Goal: Task Accomplishment & Management: Manage account settings

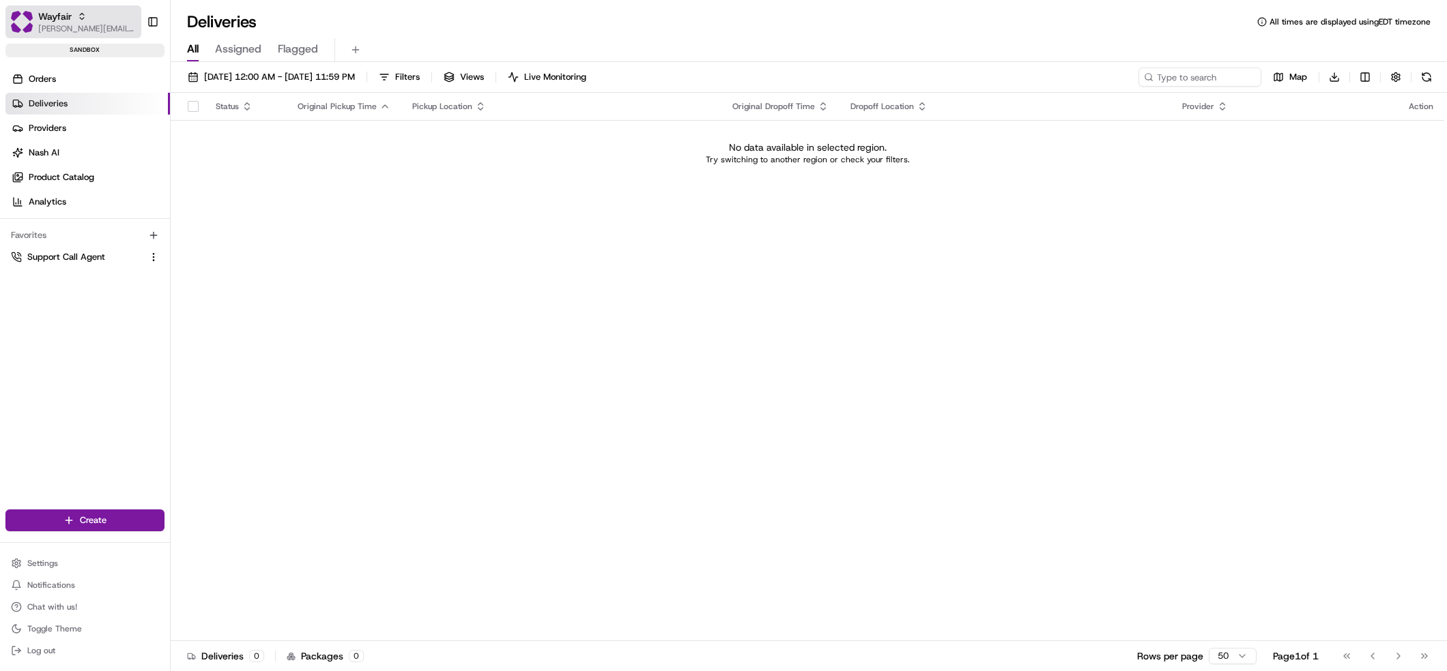
click at [87, 32] on span "[PERSON_NAME][EMAIL_ADDRESS][DOMAIN_NAME]" at bounding box center [87, 28] width 98 height 11
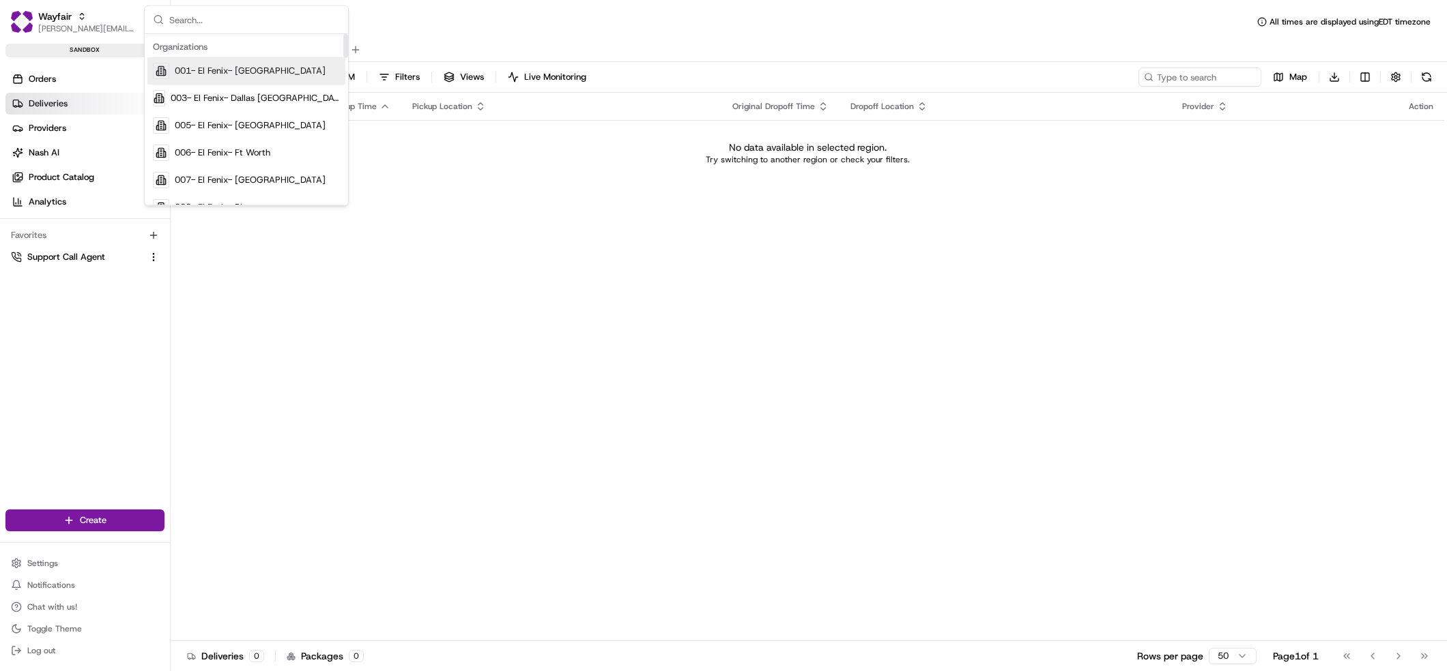
click at [240, 20] on input "text" at bounding box center [254, 19] width 171 height 27
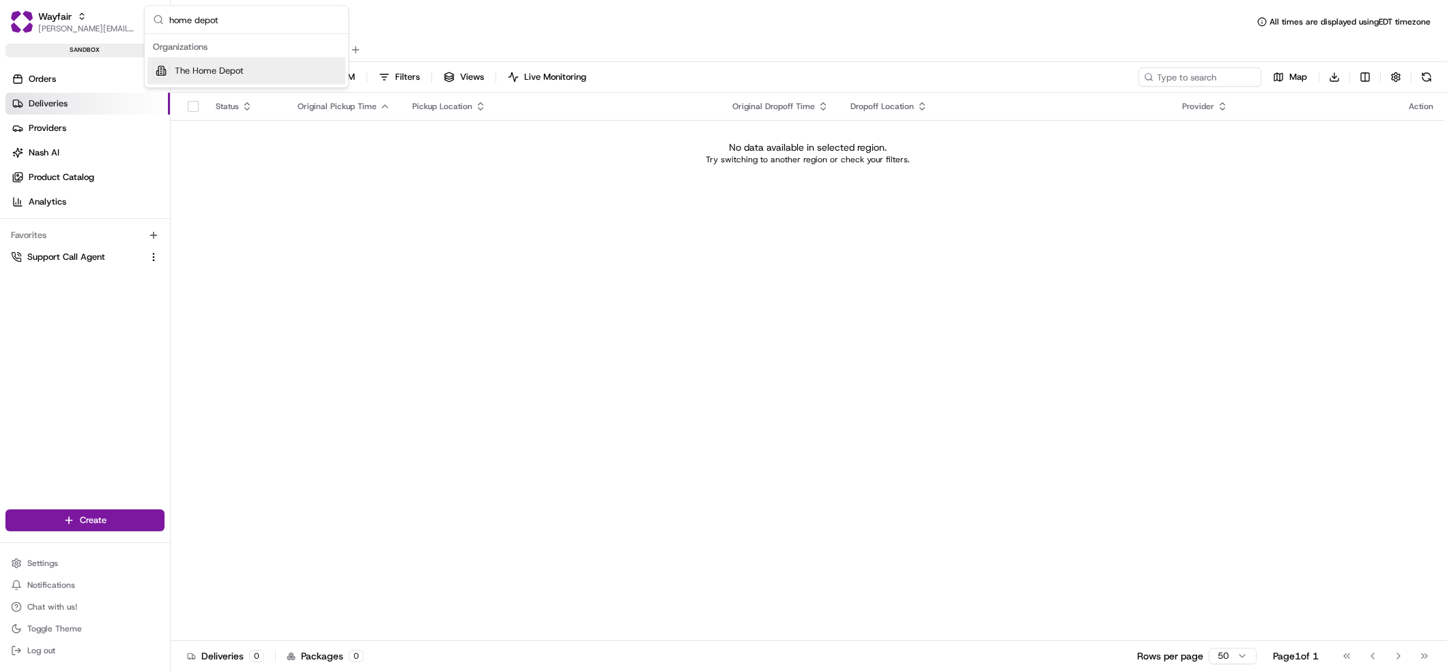
type input "home depot"
click at [223, 66] on span "The Home Depot" at bounding box center [209, 71] width 69 height 12
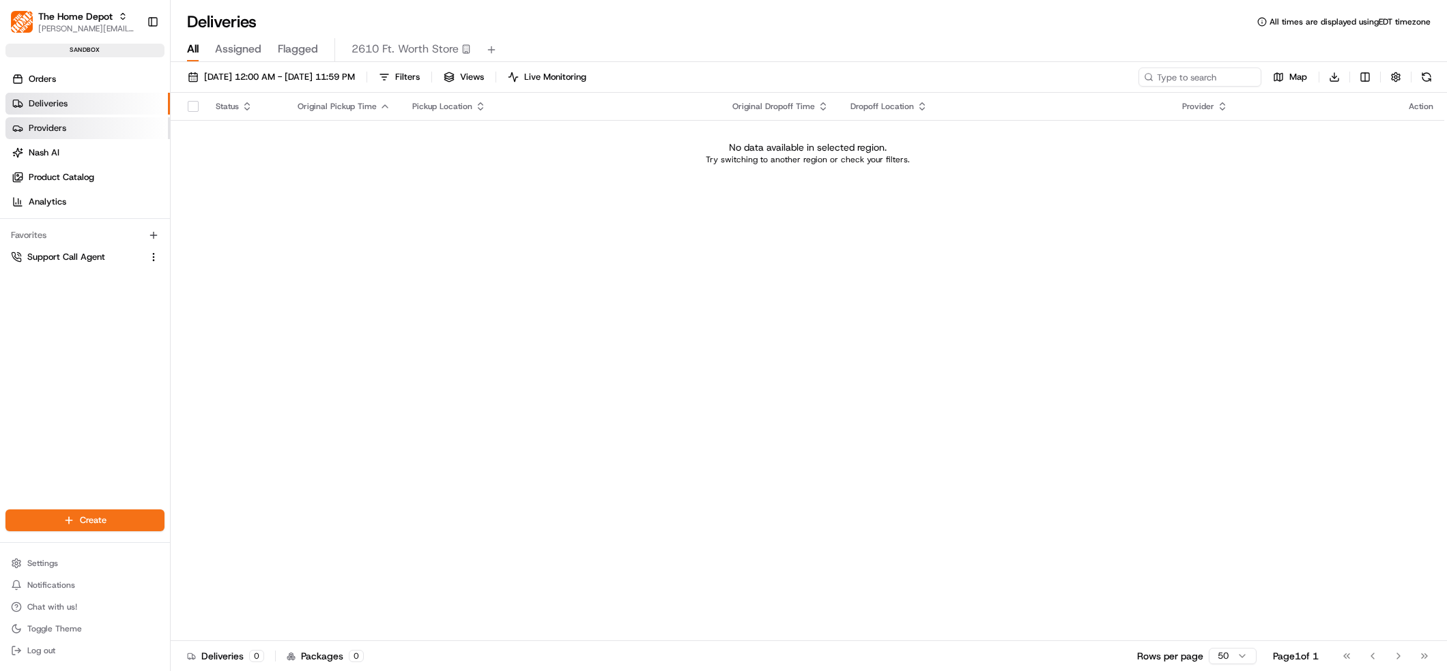
click at [63, 134] on span "Providers" at bounding box center [48, 128] width 38 height 12
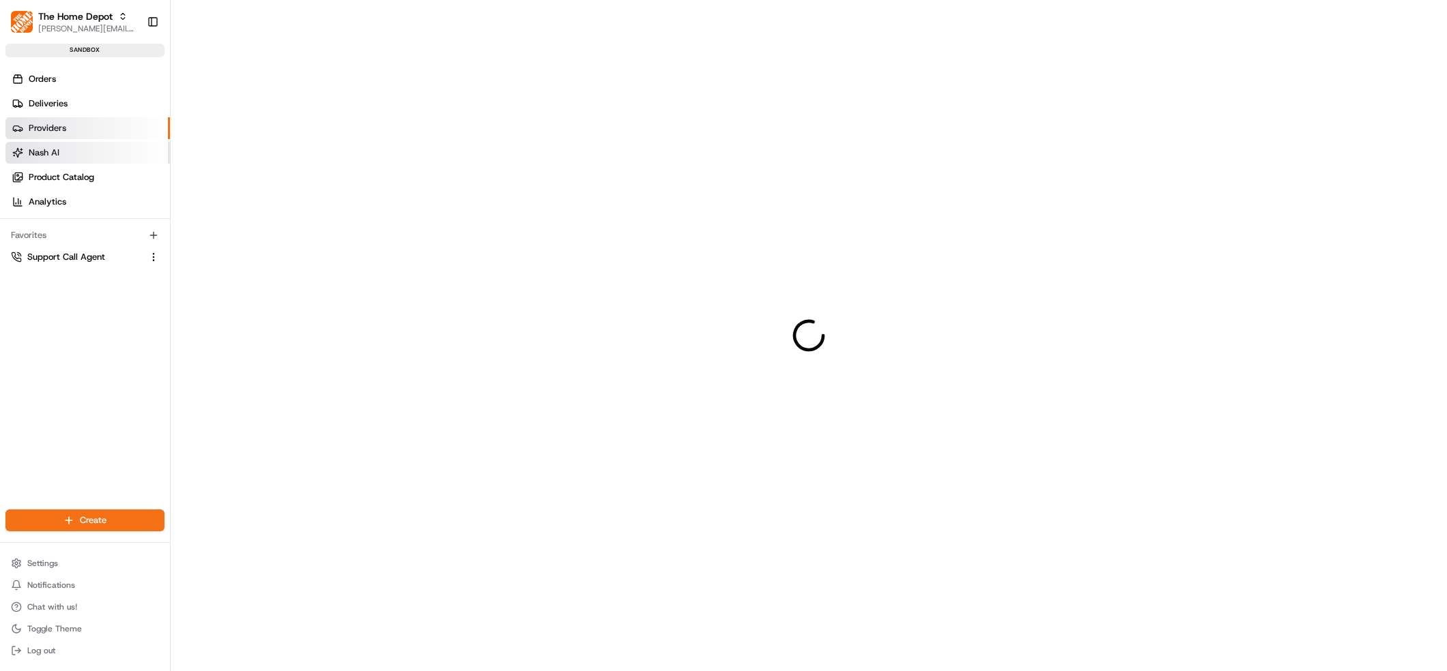
click at [62, 145] on link "Nash AI" at bounding box center [87, 153] width 164 height 22
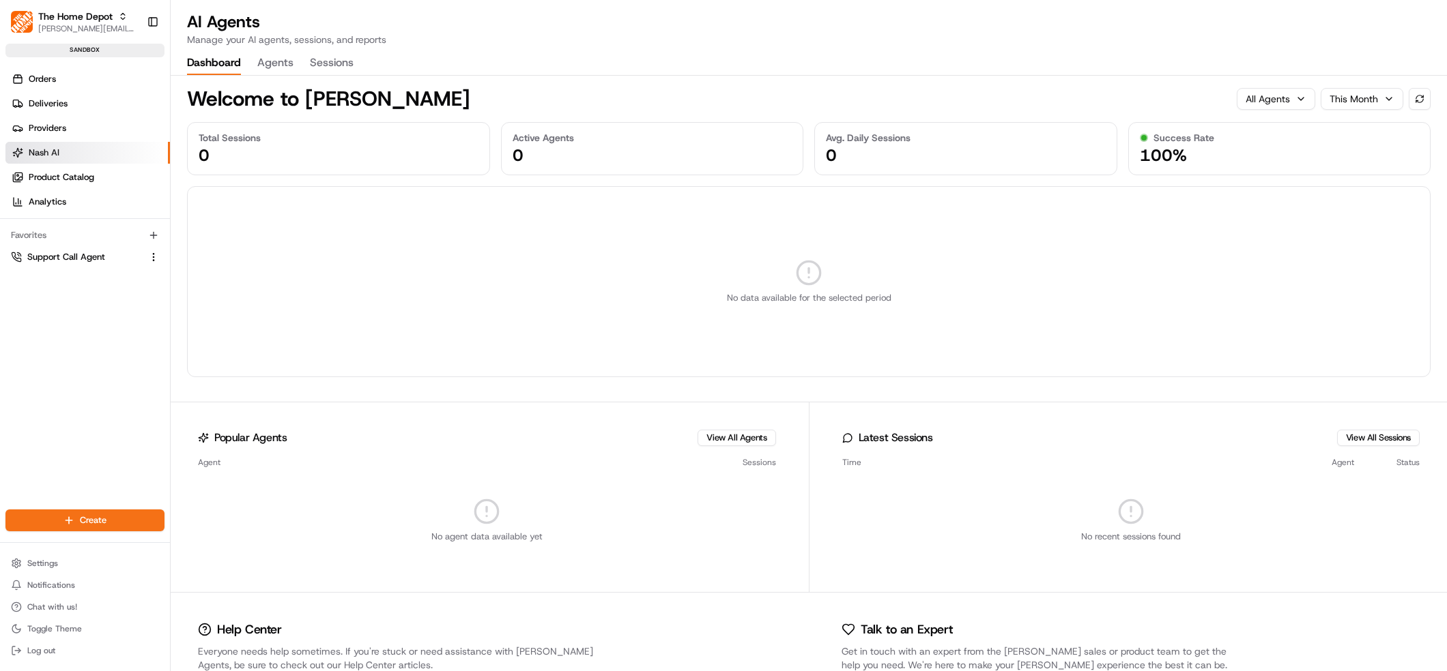
click at [270, 52] on button "Agents" at bounding box center [275, 63] width 36 height 23
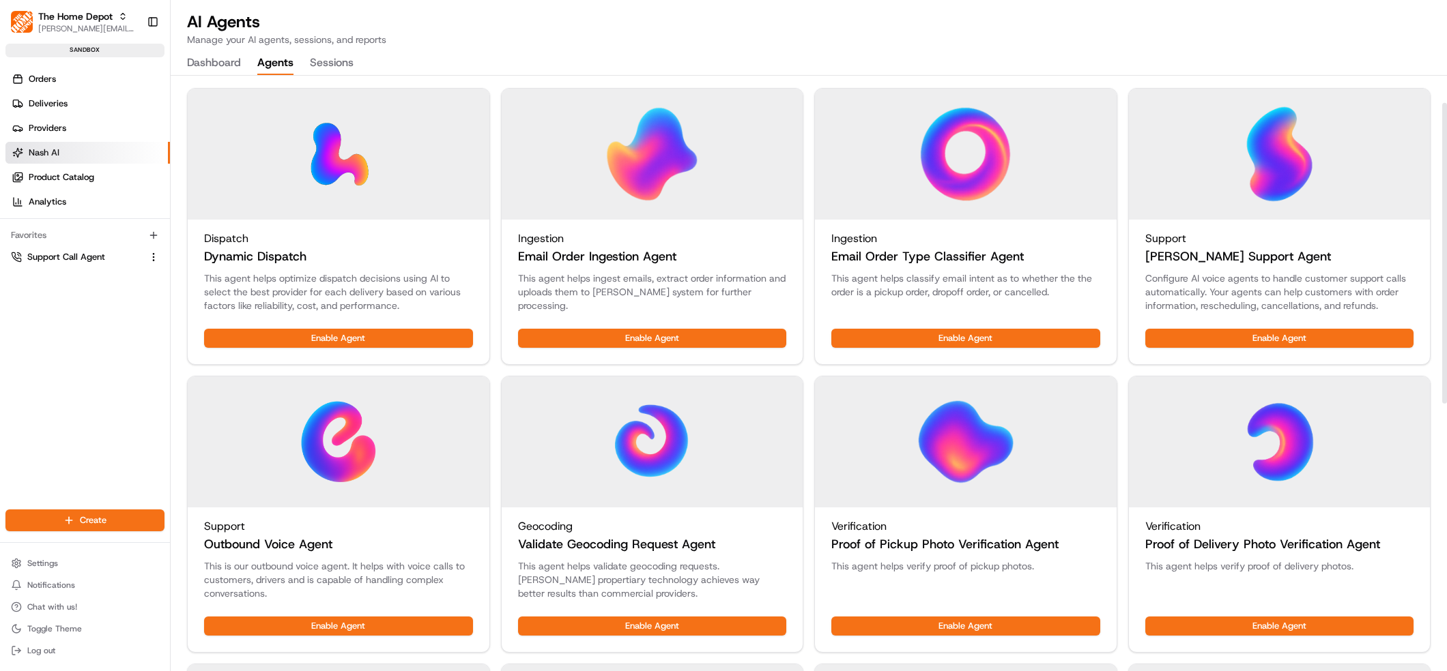
scroll to position [53, 0]
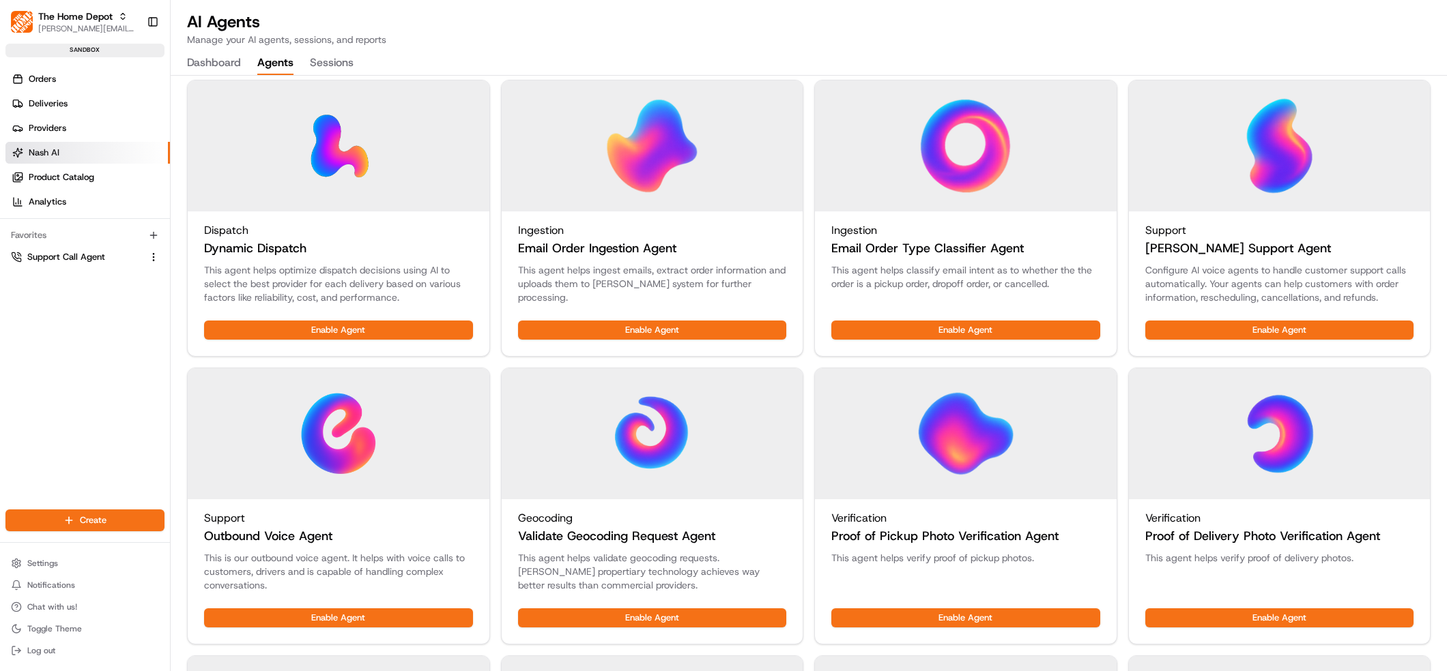
click at [1197, 315] on div "Configure AI voice agents to handle customer support calls automatically. Your …" at bounding box center [1280, 291] width 302 height 57
click at [1198, 322] on button "Enable Agent" at bounding box center [1279, 330] width 269 height 19
click at [1373, 330] on button "Manage Agent" at bounding box center [1348, 330] width 132 height 19
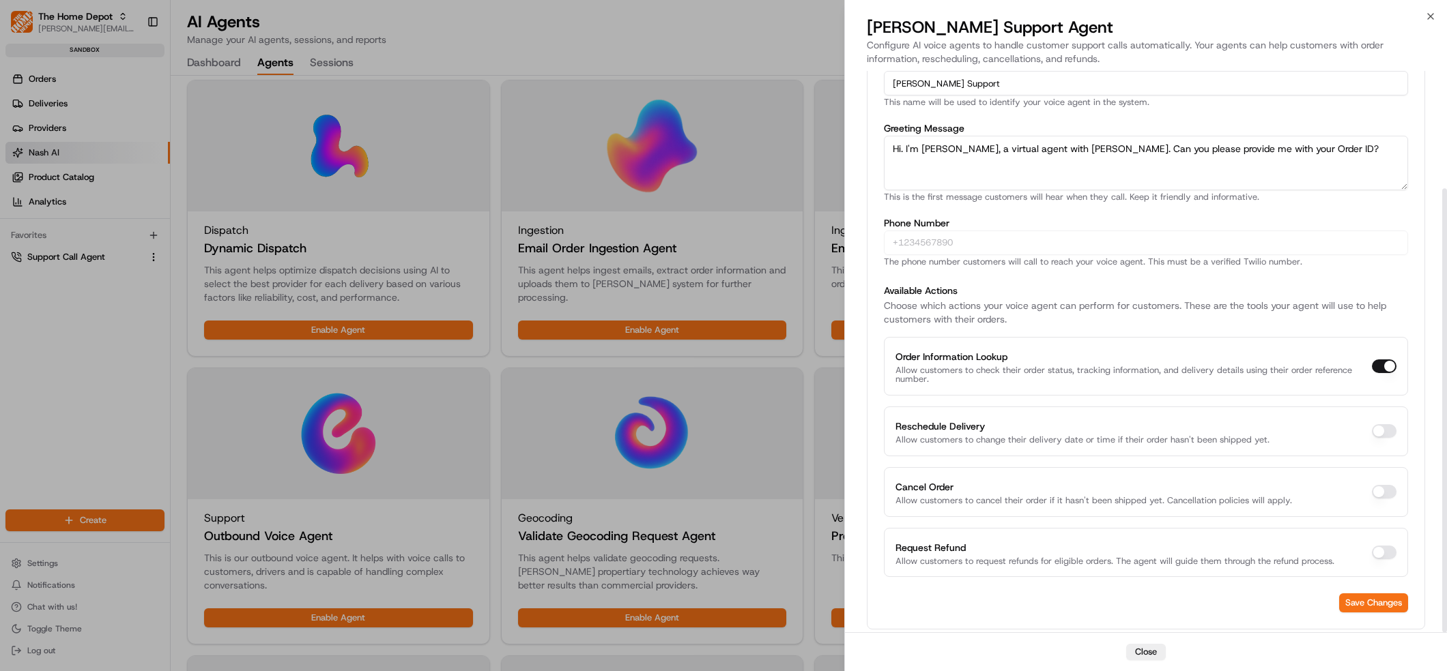
scroll to position [144, 0]
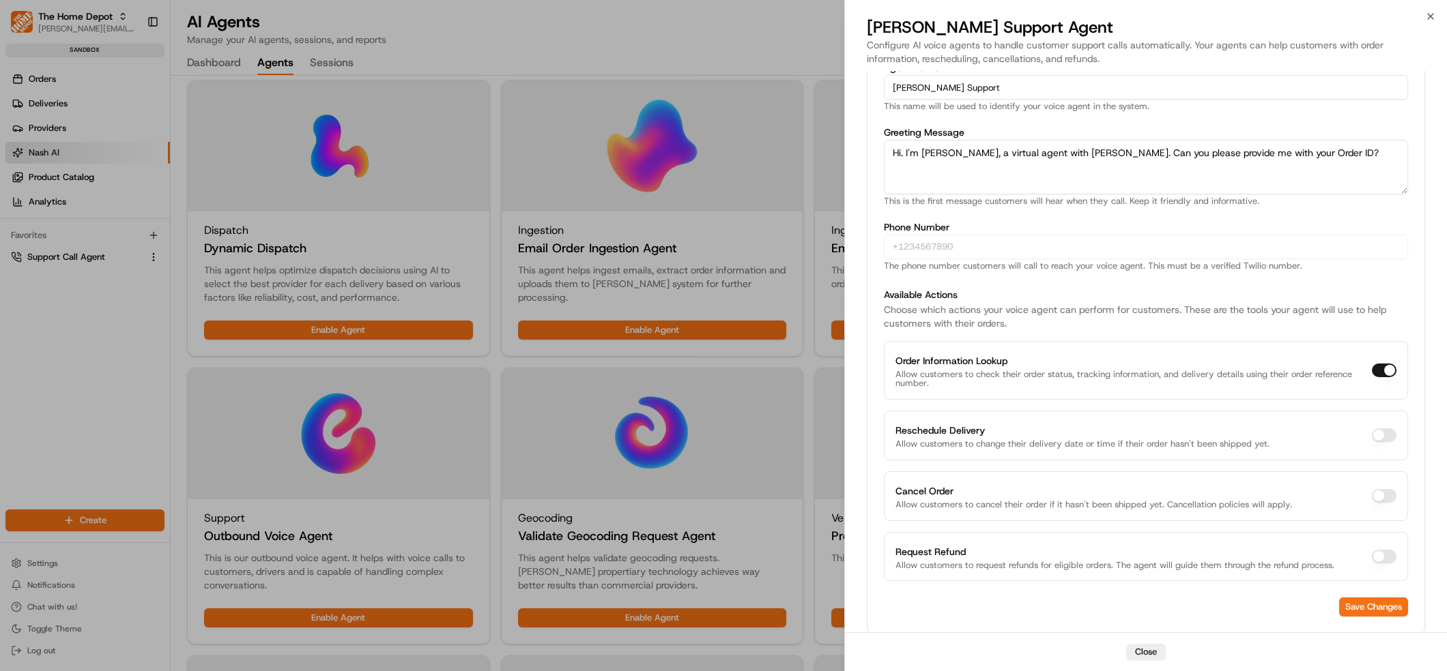
click at [1374, 431] on button "Reschedule Delivery" at bounding box center [1384, 436] width 25 height 14
checkbox input "true"
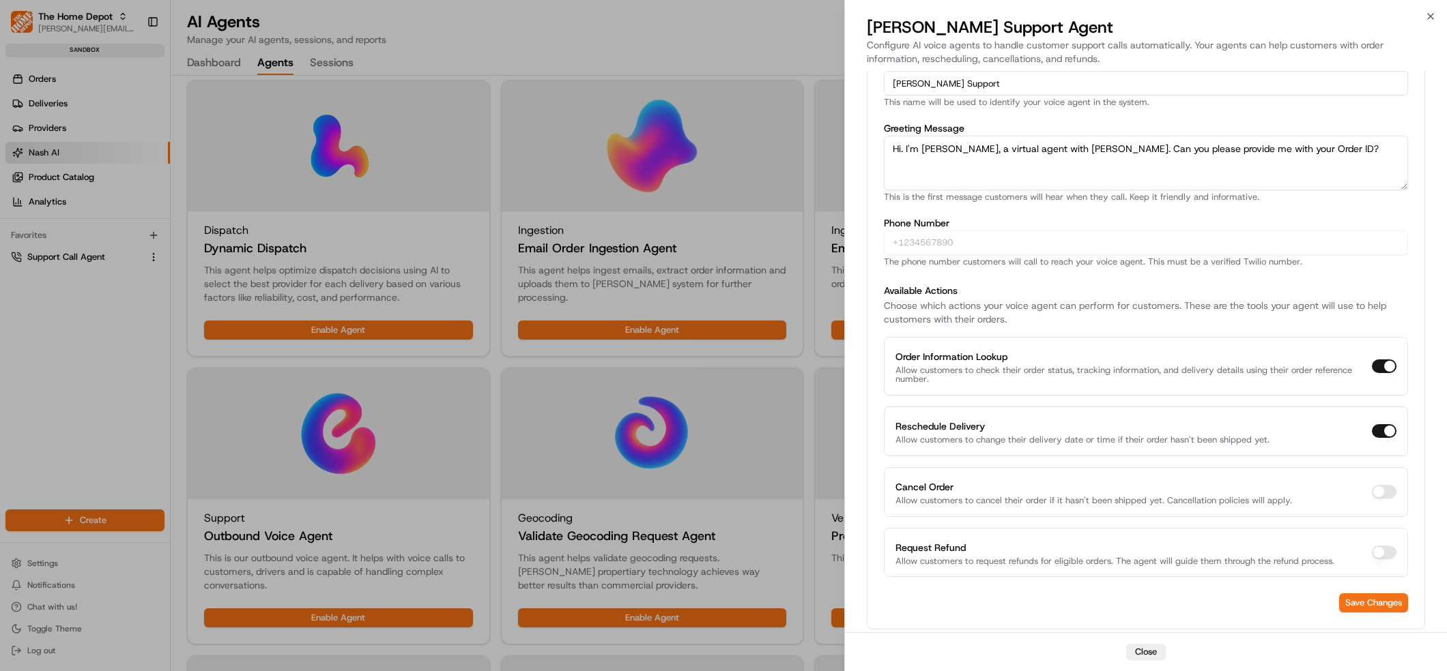
click at [1380, 494] on button "Cancel Order" at bounding box center [1384, 492] width 25 height 14
checkbox input "true"
click at [1372, 551] on button "Request Refund" at bounding box center [1384, 553] width 25 height 14
checkbox input "true"
click at [1353, 607] on button "Save Changes" at bounding box center [1373, 603] width 69 height 19
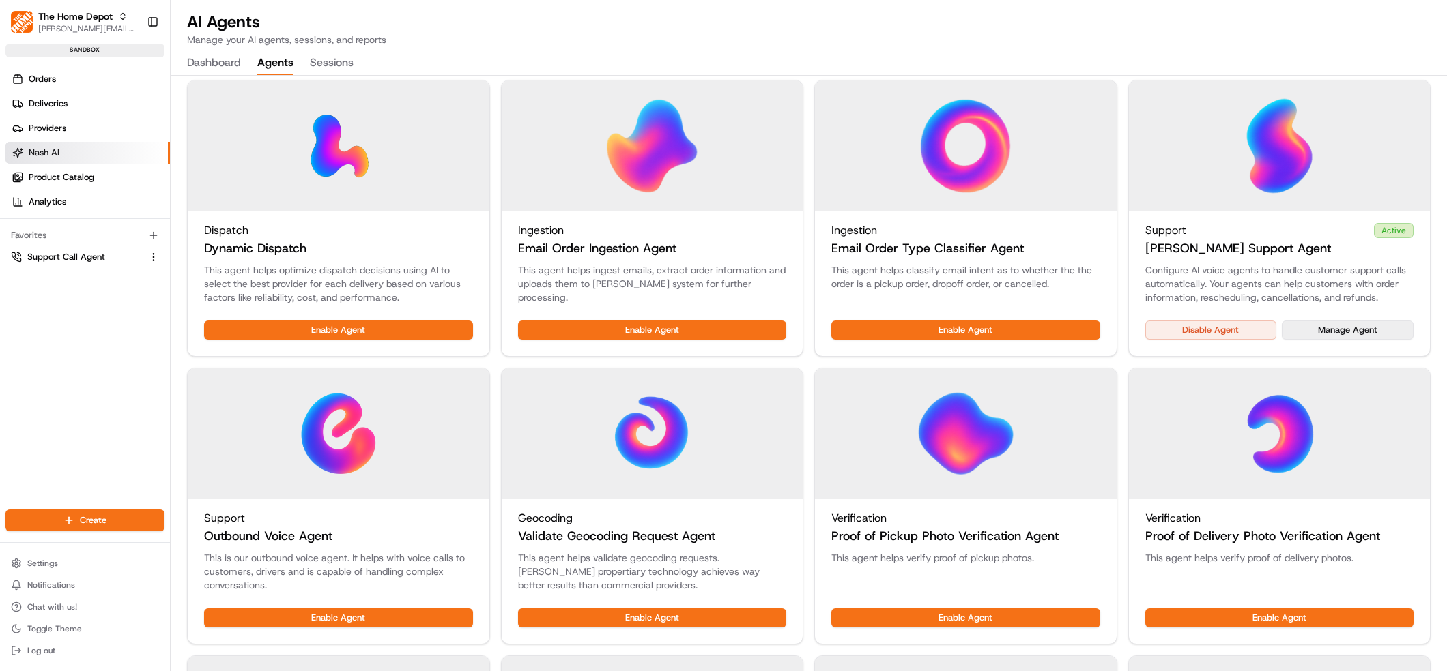
click at [1357, 326] on button "Manage Agent" at bounding box center [1348, 330] width 132 height 19
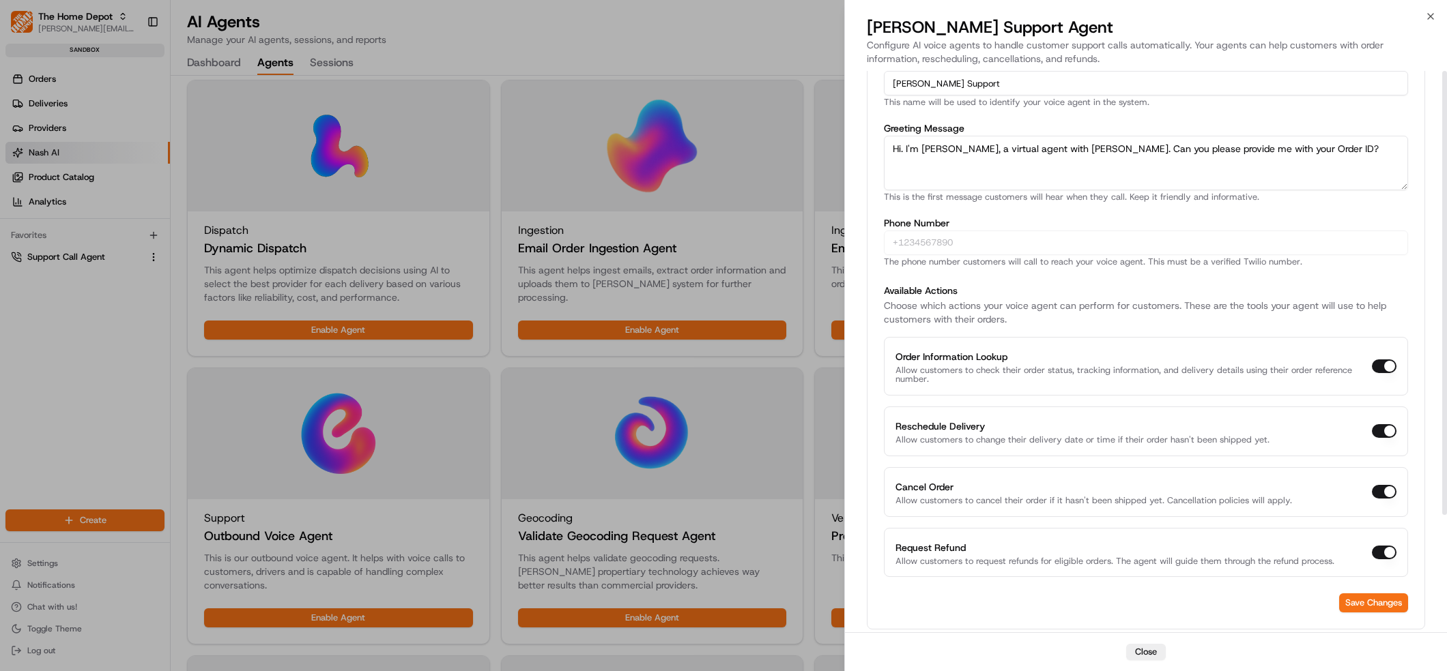
scroll to position [0, 0]
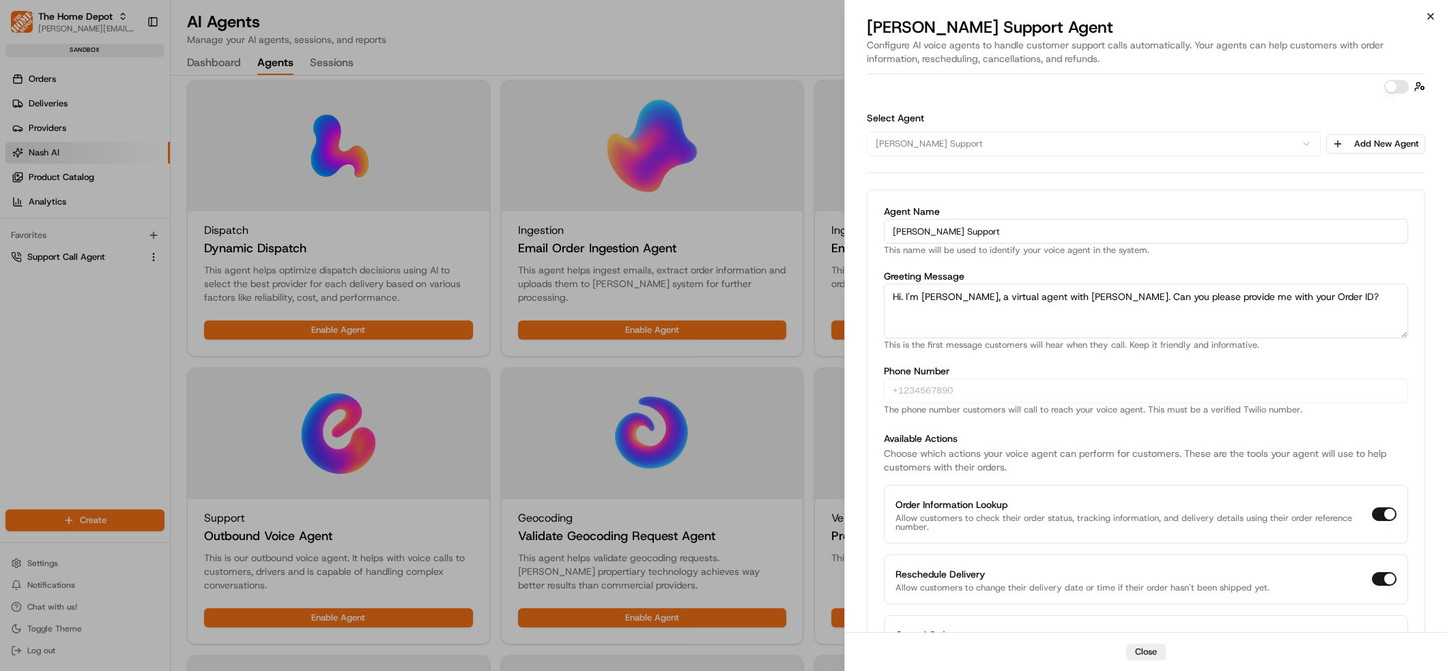
click at [1434, 12] on icon "button" at bounding box center [1430, 16] width 11 height 11
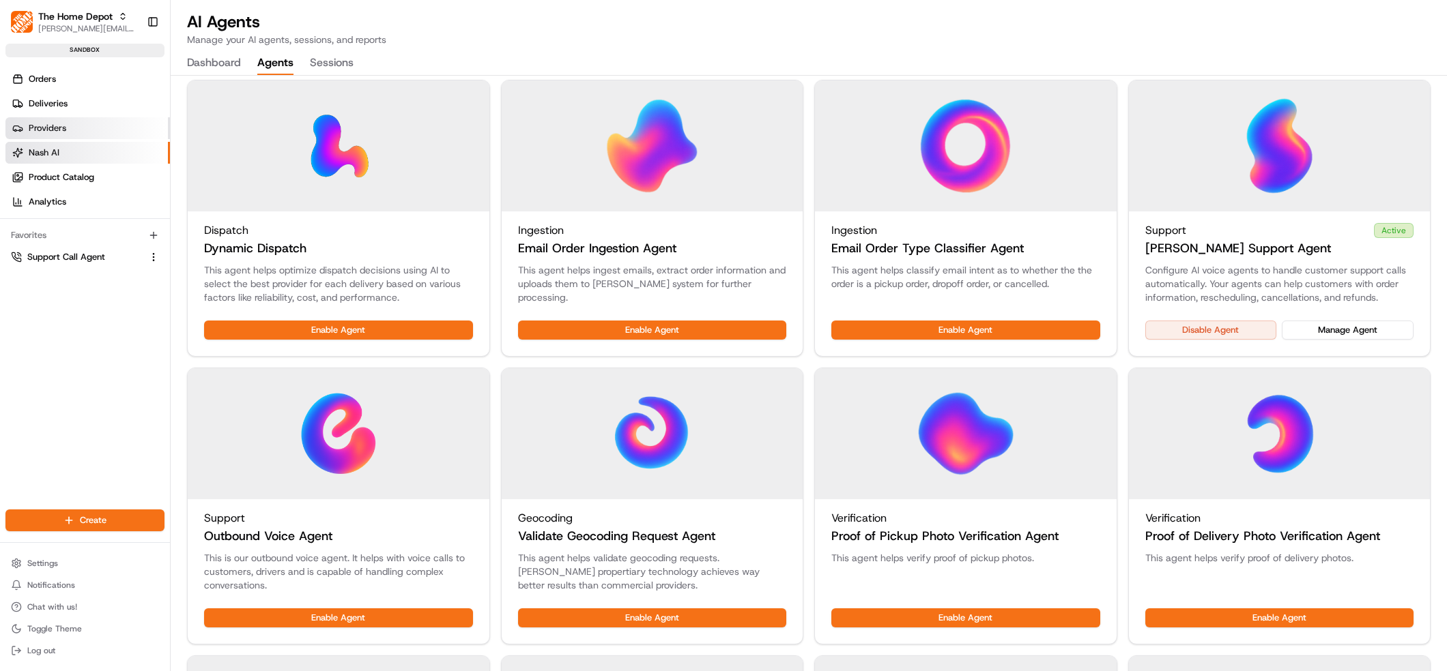
click at [51, 138] on link "Providers" at bounding box center [87, 128] width 164 height 22
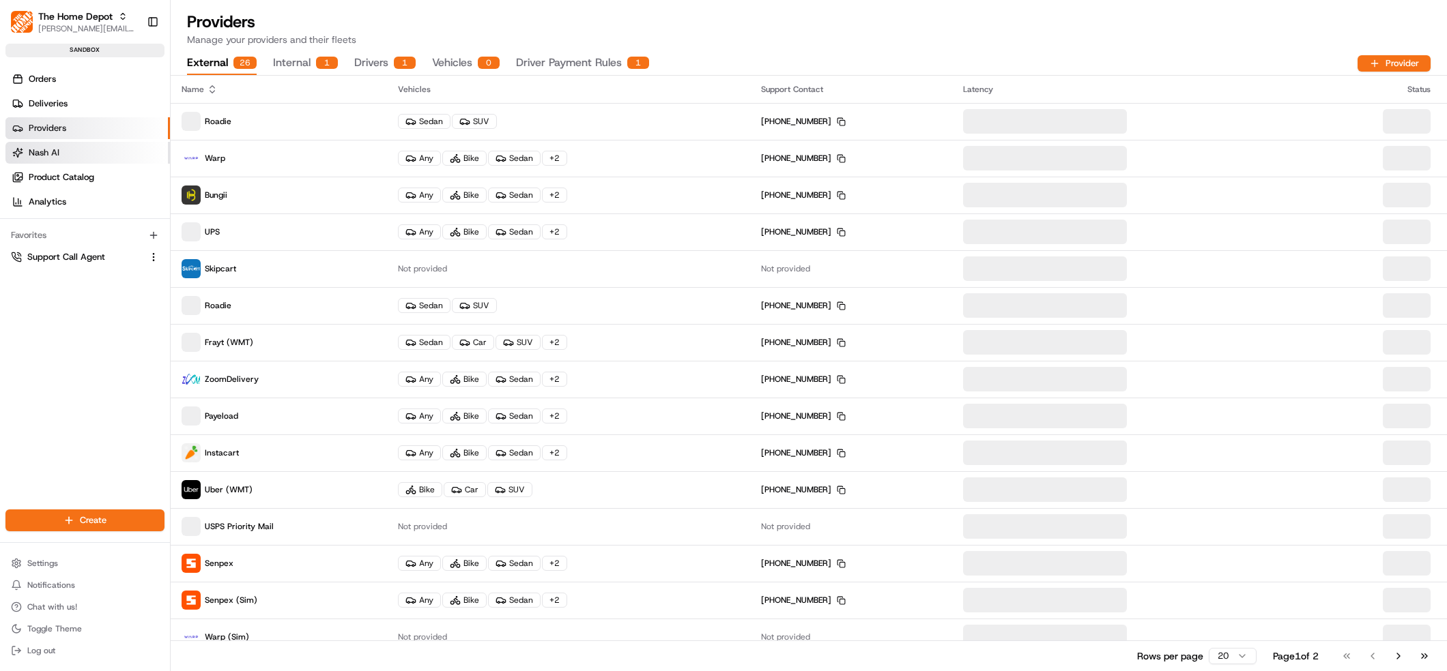
click at [51, 148] on span "Nash AI" at bounding box center [44, 153] width 31 height 12
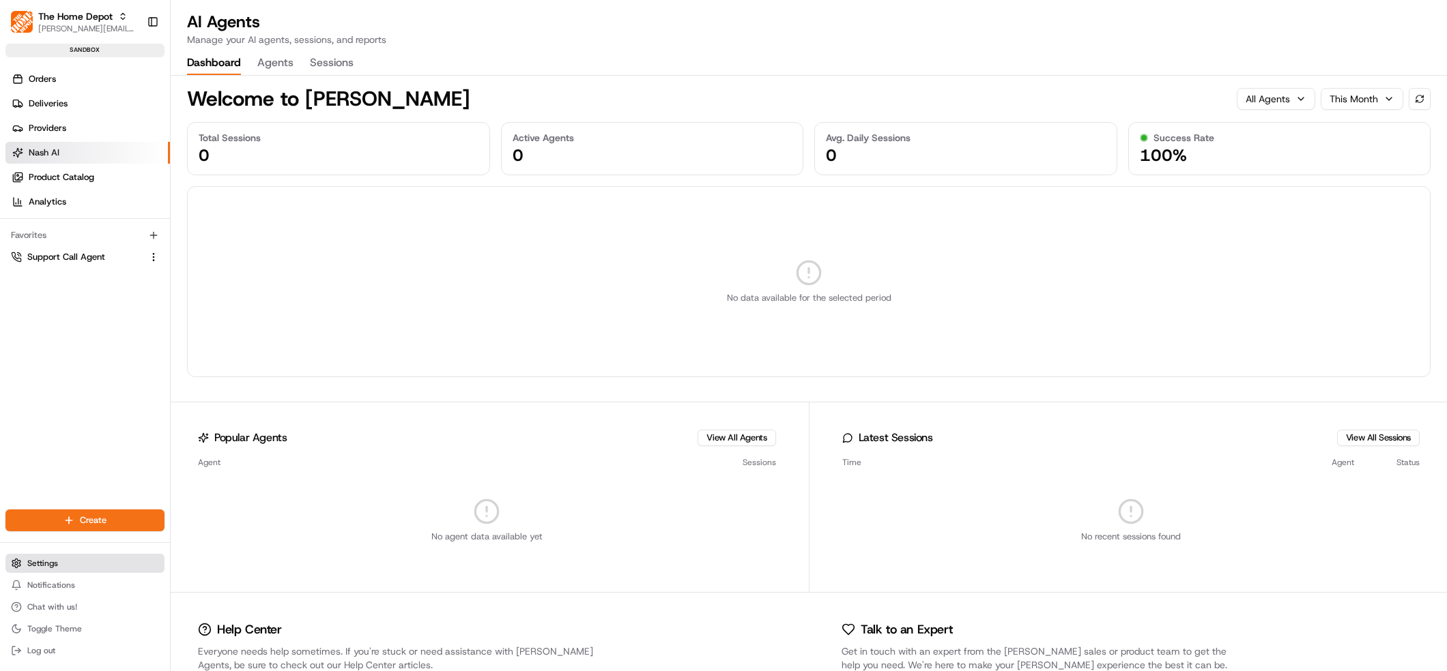
click at [42, 568] on span "Settings" at bounding box center [42, 563] width 31 height 11
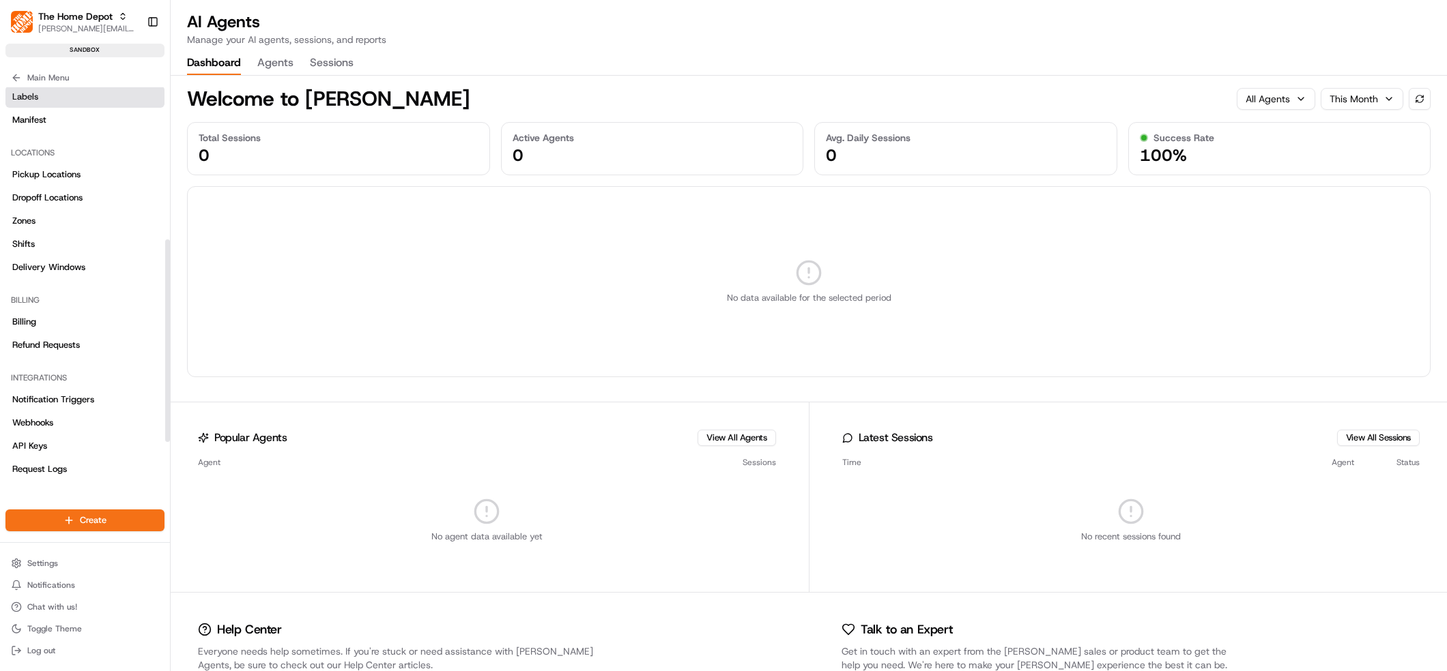
scroll to position [386, 0]
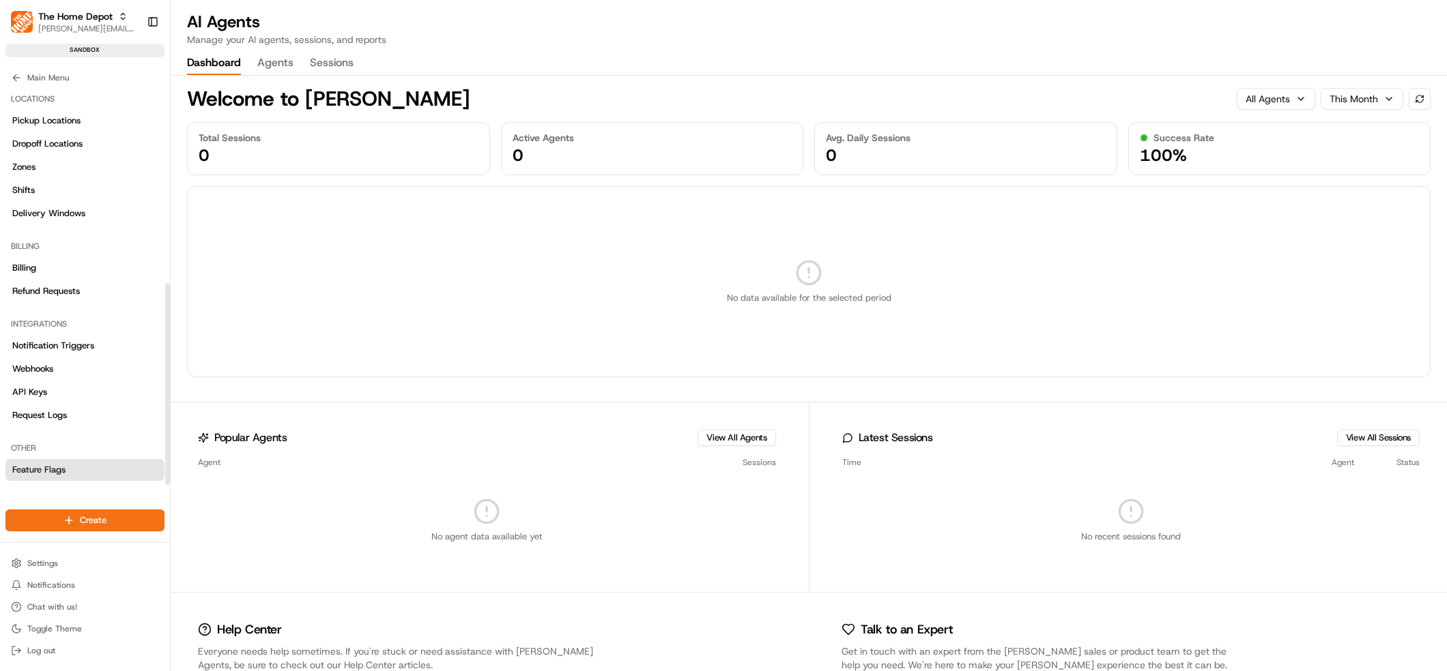
click at [70, 460] on link "Feature Flags" at bounding box center [84, 470] width 159 height 22
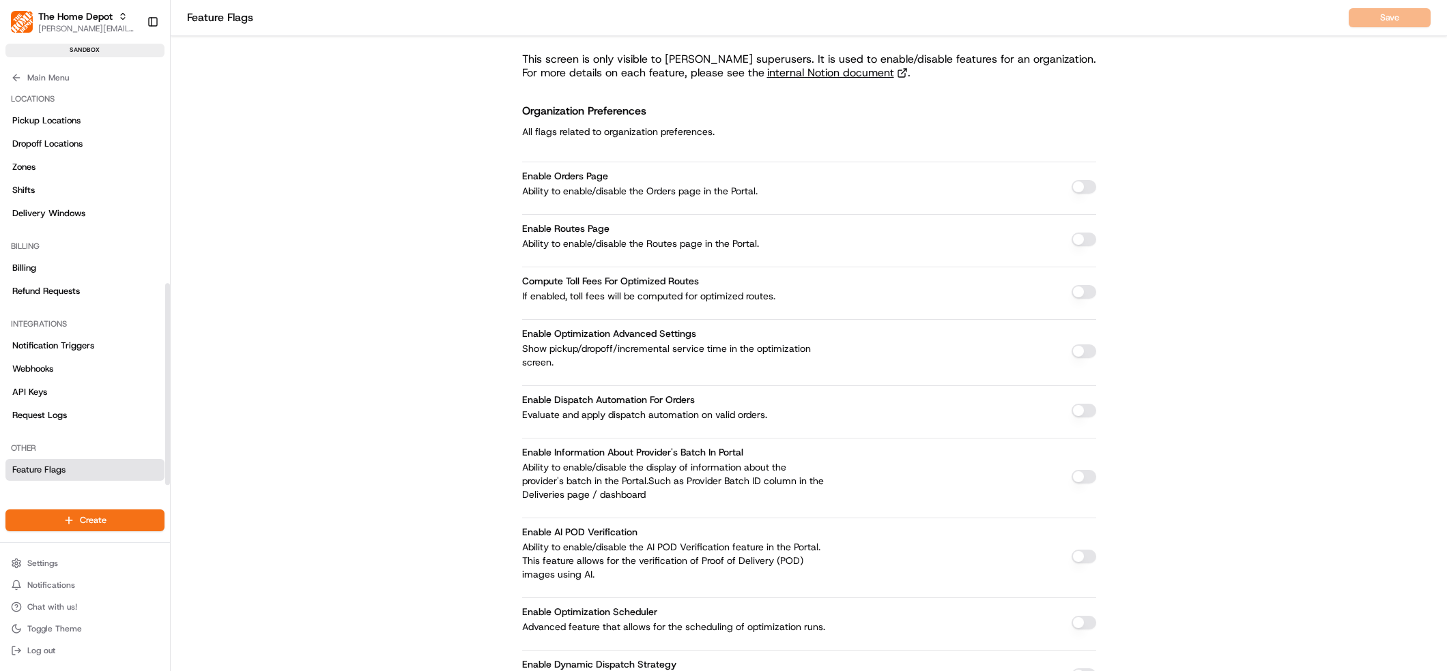
scroll to position [2837, 0]
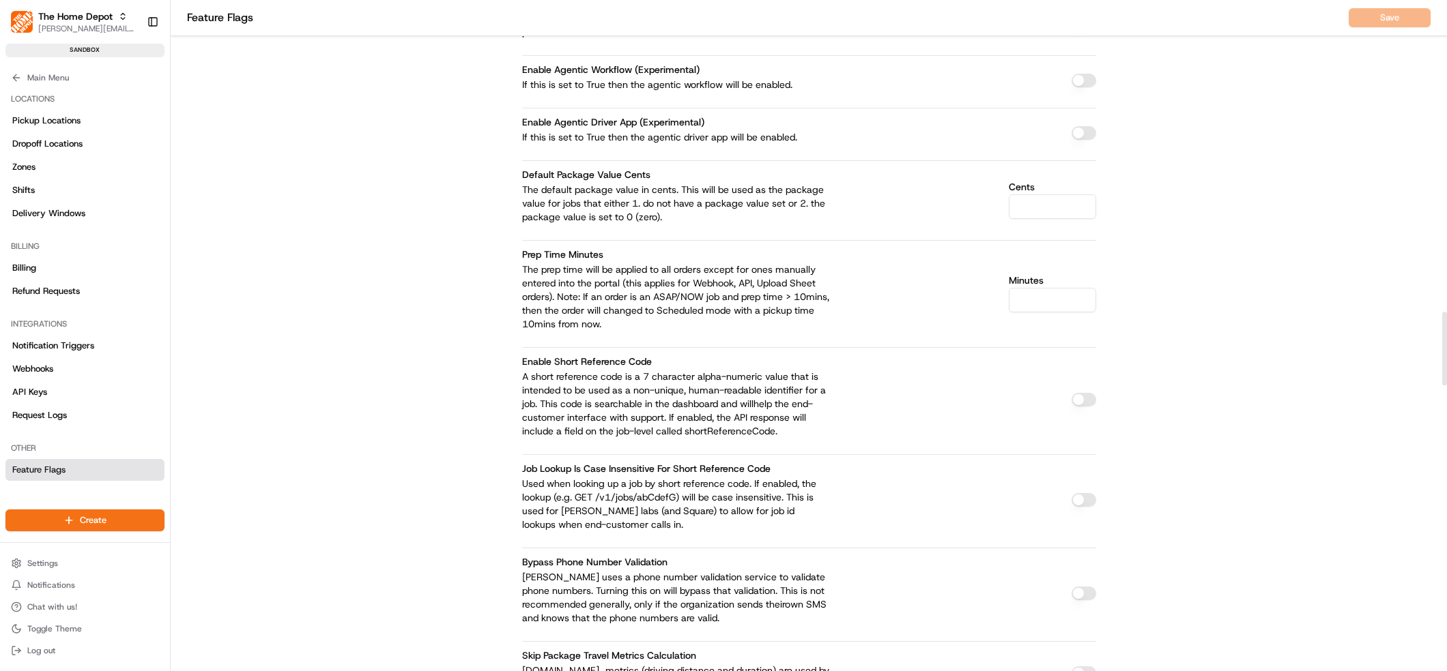
click at [1092, 382] on div at bounding box center [1083, 396] width 25 height 28
click at [1076, 393] on button "button" at bounding box center [1083, 400] width 25 height 14
click at [1377, 25] on button "Save" at bounding box center [1389, 17] width 82 height 19
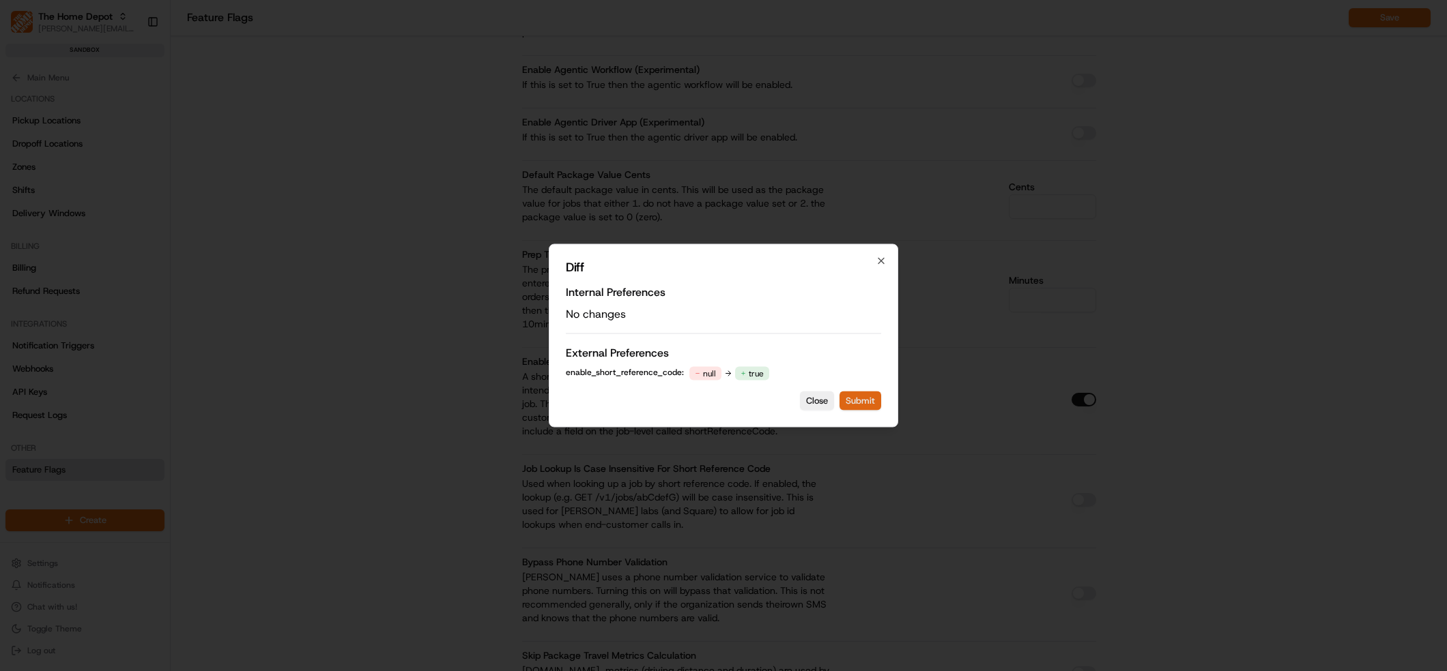
click at [851, 405] on button "Submit" at bounding box center [860, 401] width 42 height 19
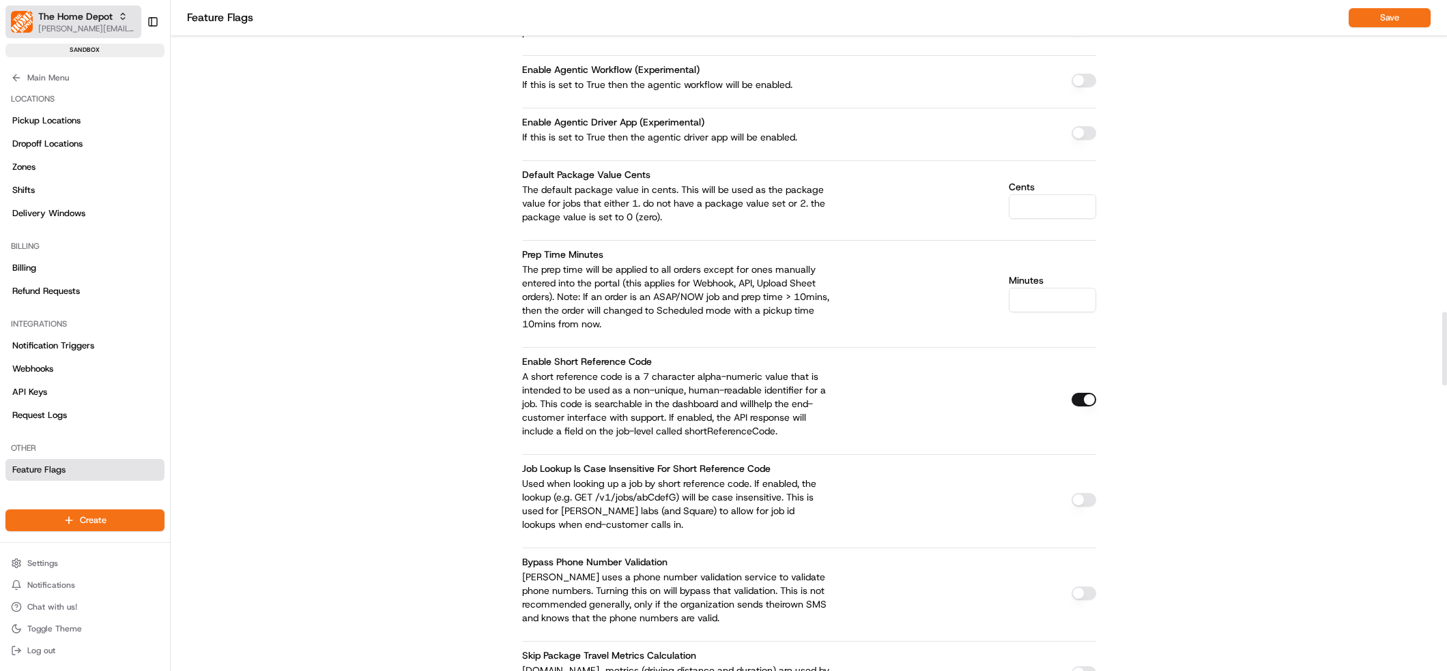
click at [98, 18] on span "The Home Depot" at bounding box center [75, 17] width 74 height 14
type input "the home depot"
drag, startPoint x: 277, startPoint y: 208, endPoint x: 141, endPoint y: 101, distance: 173.5
click at [275, 208] on div "This screen is only visible to Nash superusers. It is used to enable/disable fe…" at bounding box center [809, 254] width 1276 height 6110
click at [6, 75] on button "Main Menu" at bounding box center [84, 77] width 159 height 19
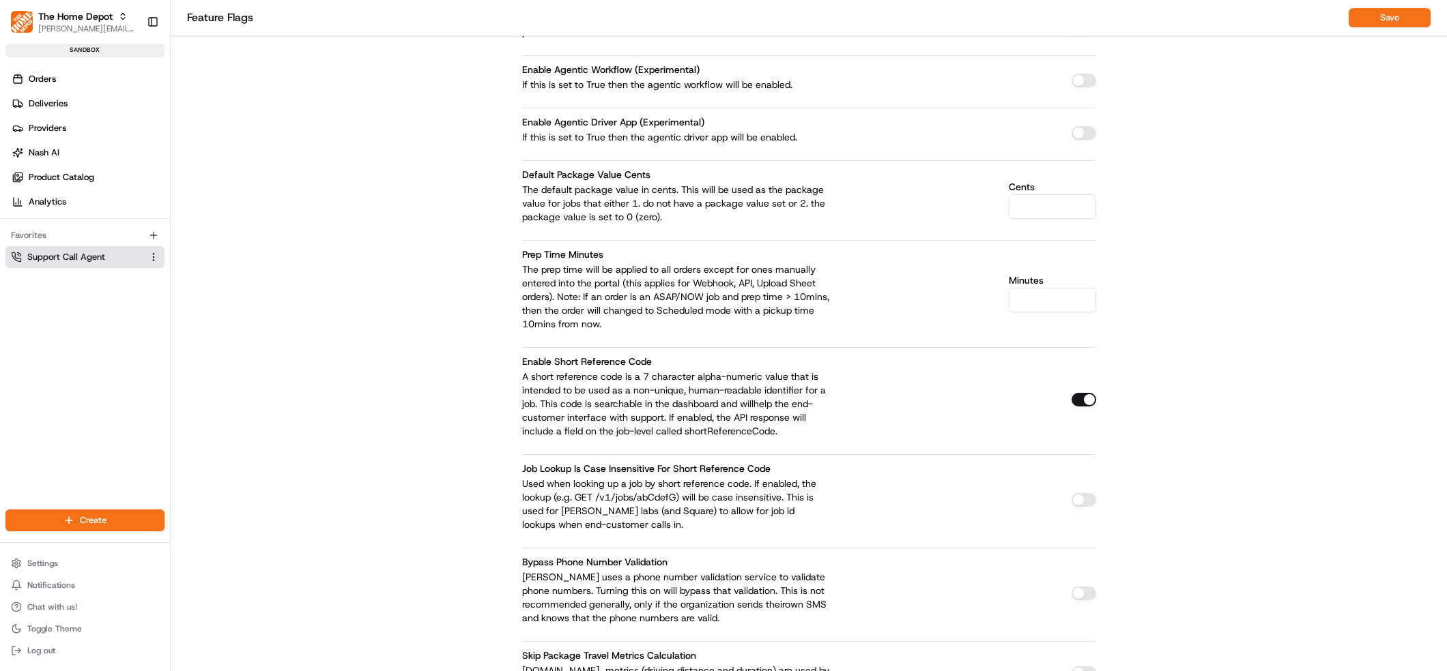
click at [90, 265] on button "Support Call Agent" at bounding box center [84, 257] width 159 height 22
drag, startPoint x: 39, startPoint y: 260, endPoint x: 85, endPoint y: 270, distance: 46.7
click at [38, 260] on span "Support Call Agent" at bounding box center [66, 257] width 78 height 12
